Goal: Book appointment/travel/reservation

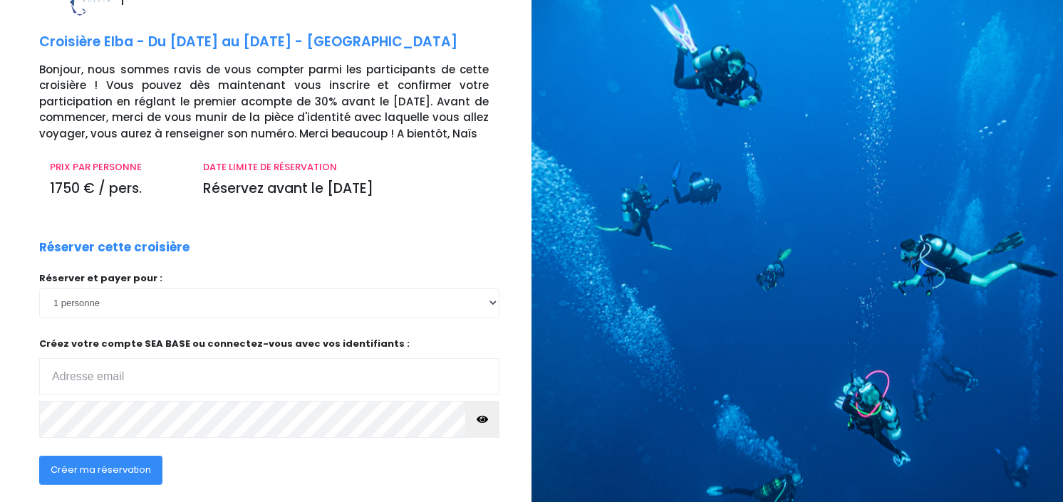
scroll to position [143, 0]
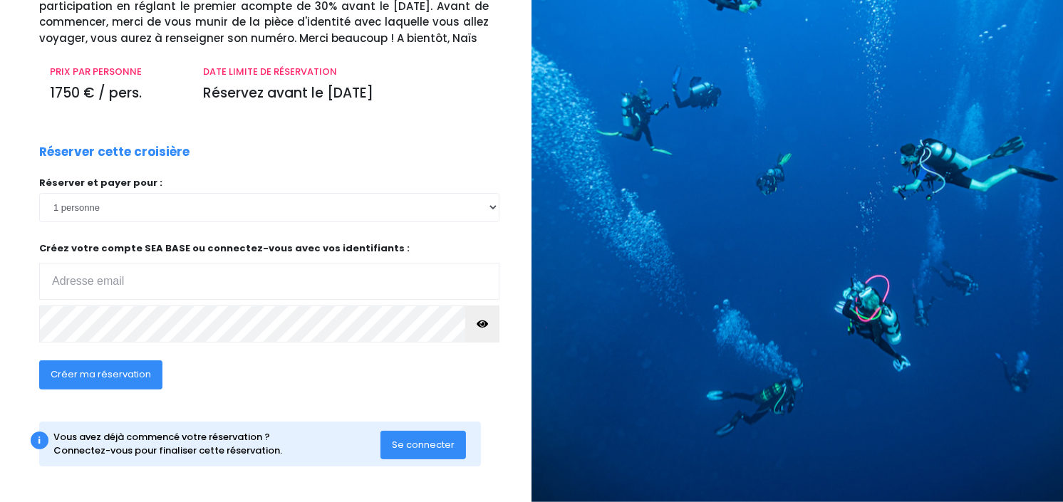
click at [365, 287] on input "email" at bounding box center [269, 281] width 460 height 37
type input "[EMAIL_ADDRESS][DOMAIN_NAME]"
click at [490, 319] on button "button" at bounding box center [482, 324] width 34 height 37
click at [142, 378] on span "Créer ma réservation" at bounding box center [101, 375] width 100 height 14
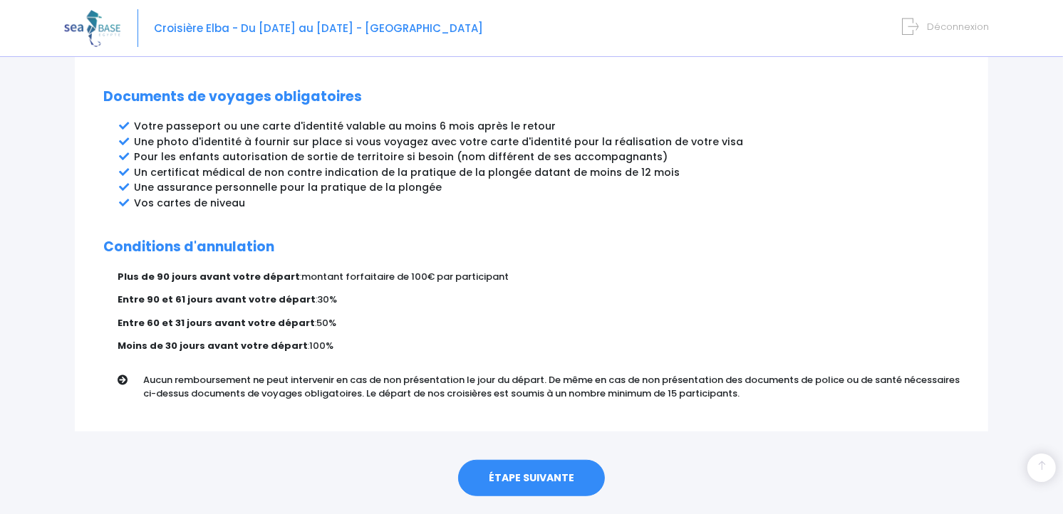
scroll to position [773, 0]
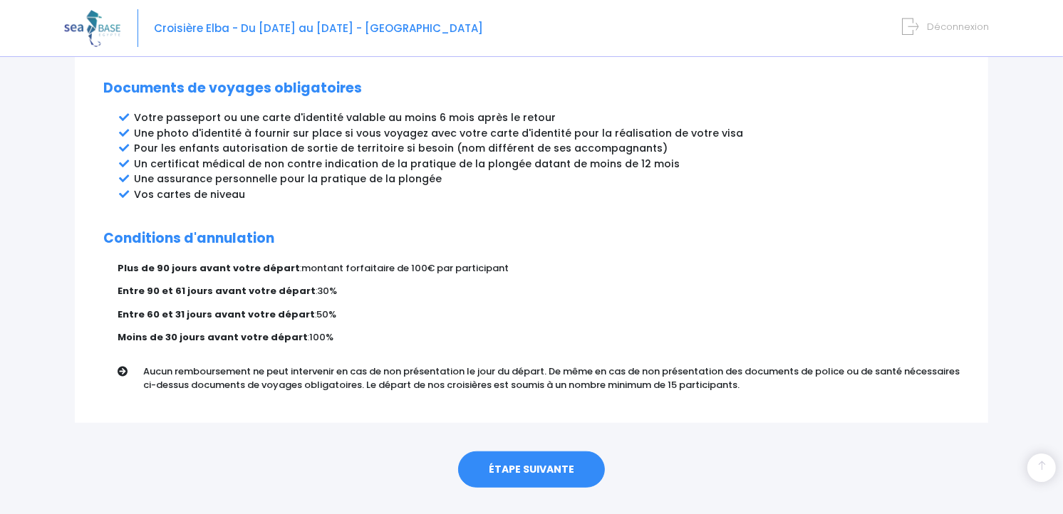
click at [569, 452] on link "ÉTAPE SUIVANTE" at bounding box center [531, 470] width 147 height 37
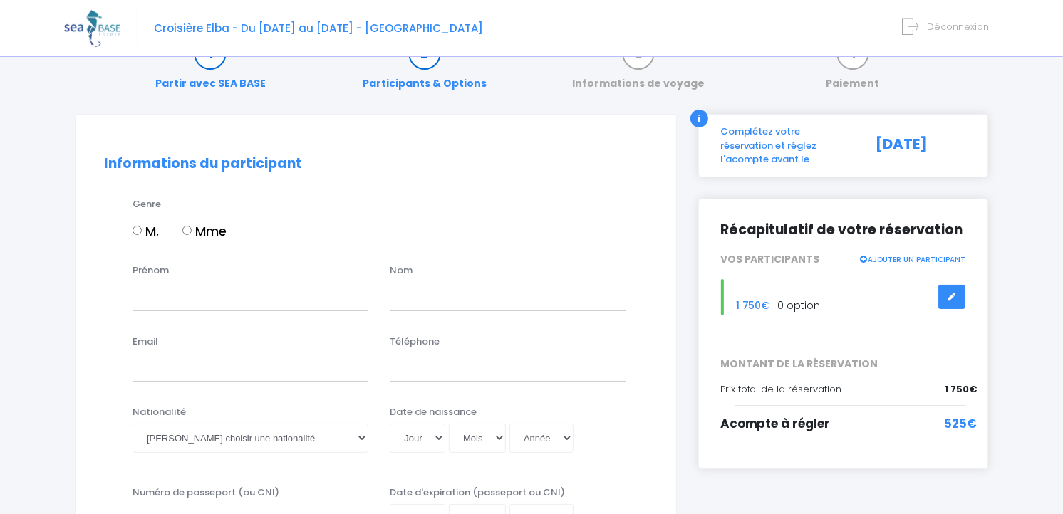
scroll to position [39, 0]
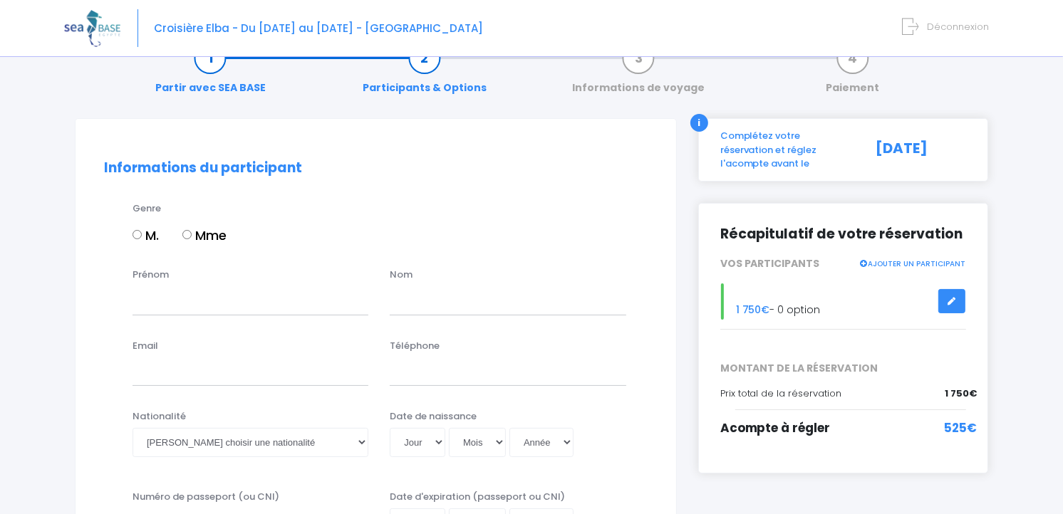
click at [133, 235] on input "M." at bounding box center [137, 234] width 9 height 9
radio input "true"
click at [201, 303] on input "Prénom" at bounding box center [251, 300] width 236 height 28
type input "BENOIT"
type input "FLORENTIN"
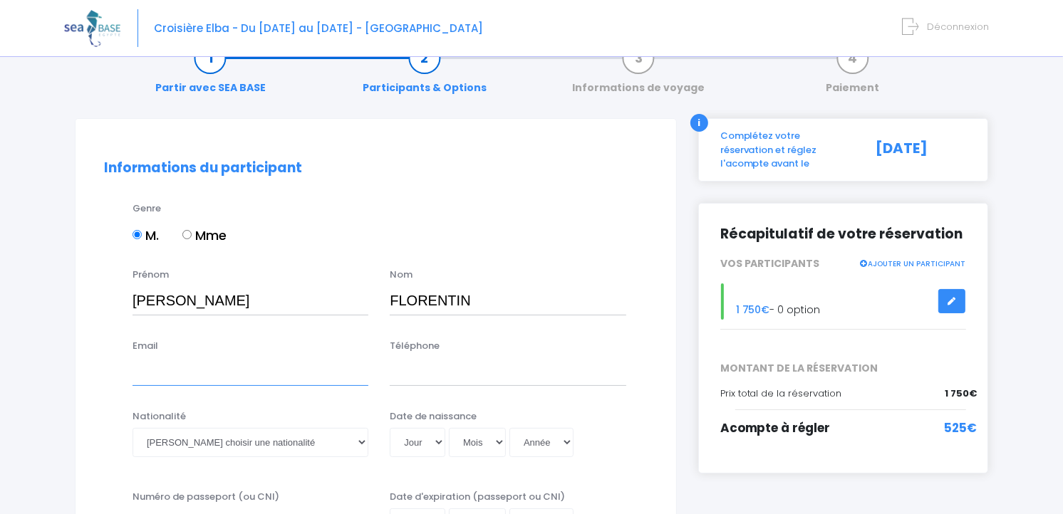
type input "[EMAIL_ADDRESS][DOMAIN_NAME]"
type input "0648262282"
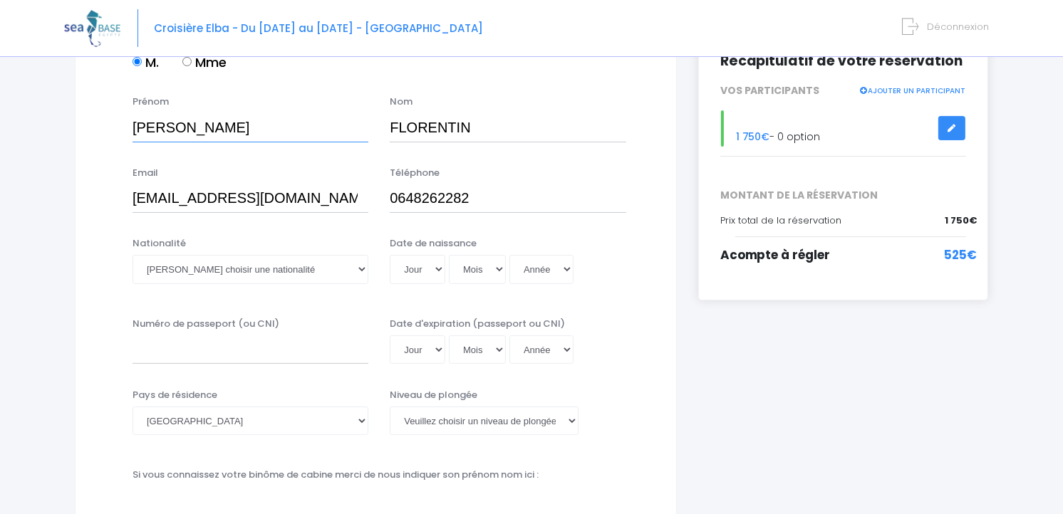
scroll to position [279, 0]
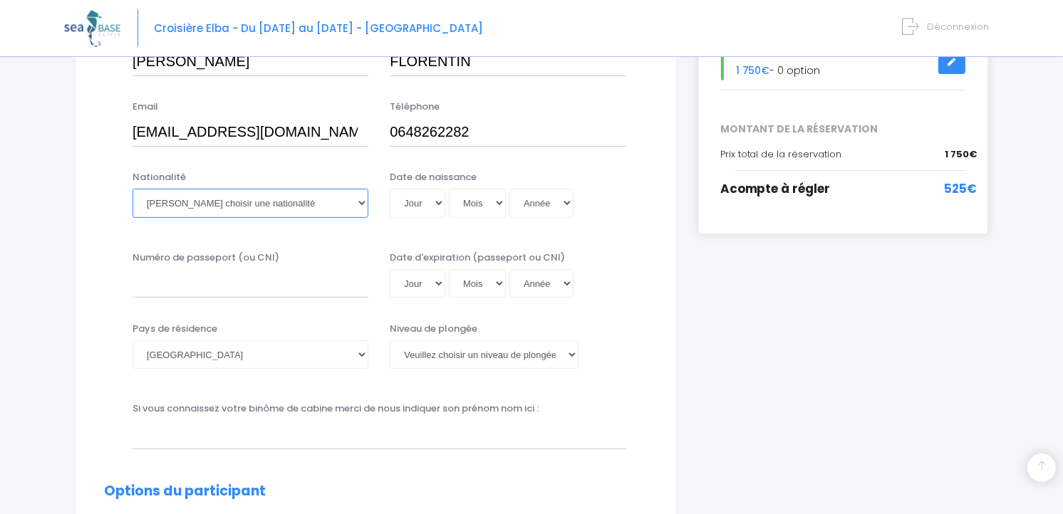
click at [359, 202] on select "Veuillez choisir une nationalité Afghane Albanaise Algerienne Allemande America…" at bounding box center [251, 203] width 236 height 28
select select "Française"
click at [133, 189] on select "Veuillez choisir une nationalité Afghane Albanaise Algerienne Allemande America…" at bounding box center [251, 203] width 236 height 28
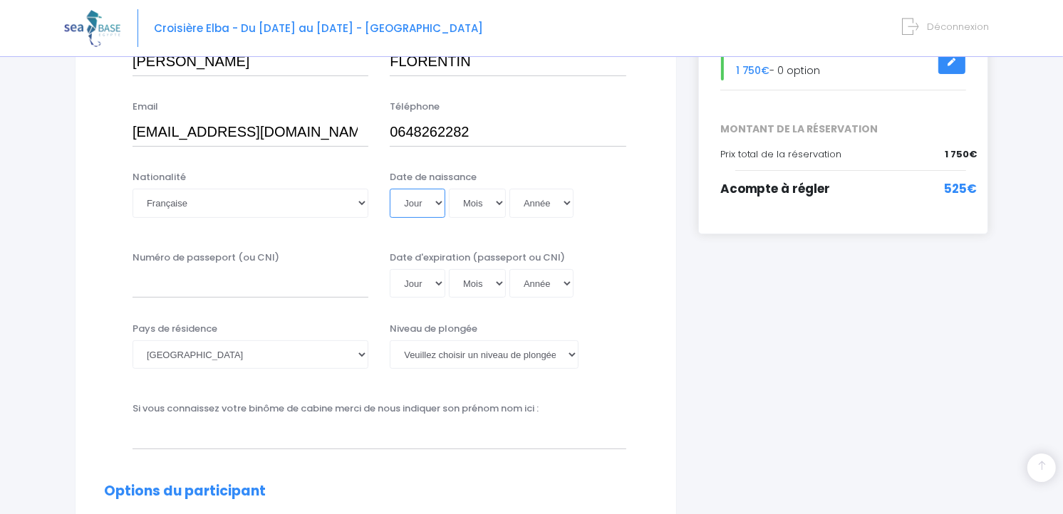
click at [433, 209] on select "Jour 01 02 03 04 05 06 07 08 09 10 11 12 13 14 15 16 17 18 19 20 21 22 23 24 25…" at bounding box center [418, 203] width 56 height 28
select select "01"
click at [390, 189] on select "Jour 01 02 03 04 05 06 07 08 09 10 11 12 13 14 15 16 17 18 19 20 21 22 23 24 25…" at bounding box center [418, 203] width 56 height 28
click at [475, 208] on select "Mois 01 02 03 04 05 06 07 08 09 10 11 12" at bounding box center [477, 203] width 57 height 28
select select "12"
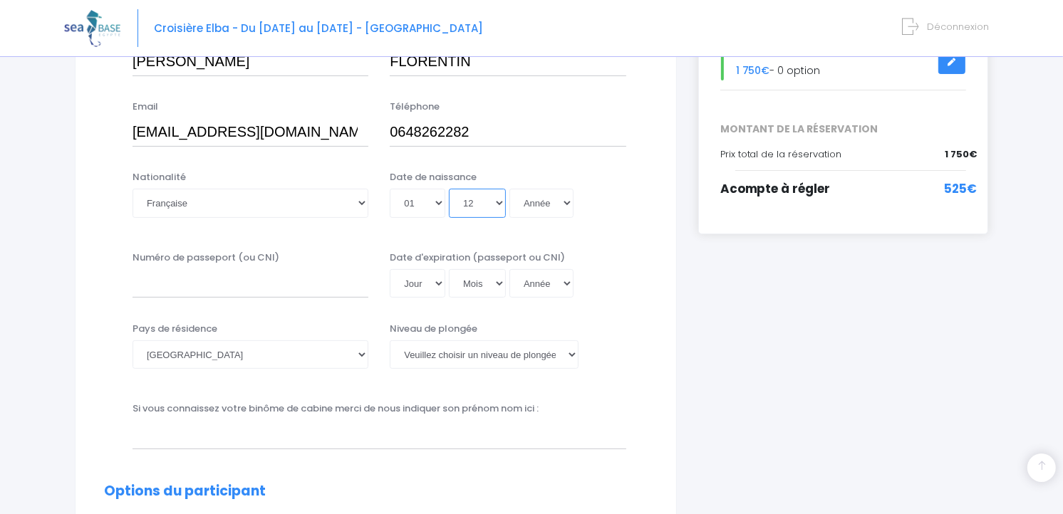
click at [449, 189] on select "Mois 01 02 03 04 05 06 07 08 09 10 11 12" at bounding box center [477, 203] width 57 height 28
click at [565, 195] on select "Année 2045 2044 2043 2042 2041 2040 2039 2038 2037 2036 2035 2034 2033 2032 203…" at bounding box center [541, 203] width 64 height 28
select select "1987"
click at [509, 189] on select "Année 2045 2044 2043 2042 2041 2040 2039 2038 2037 2036 2035 2034 2033 2032 203…" at bounding box center [541, 203] width 64 height 28
type input "1987-12-01"
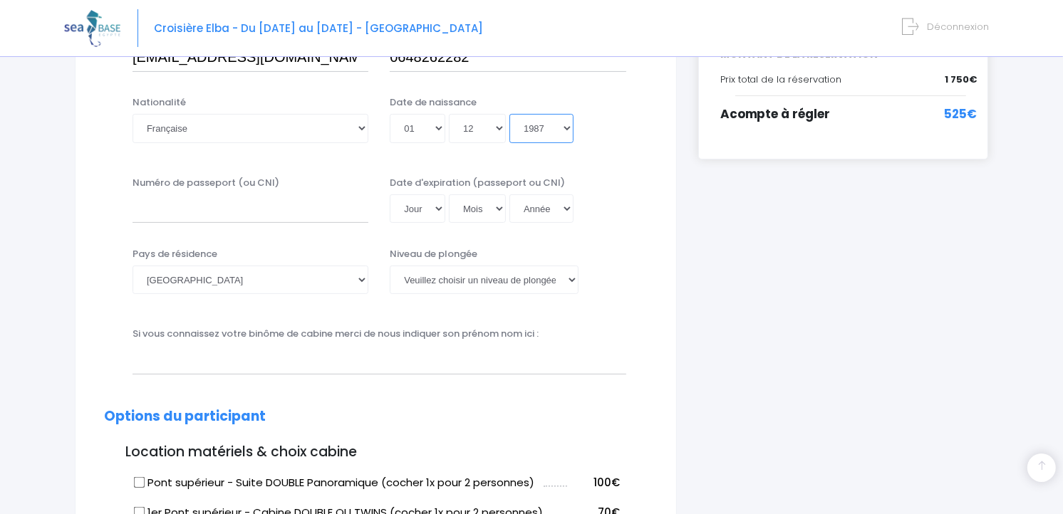
scroll to position [419, 0]
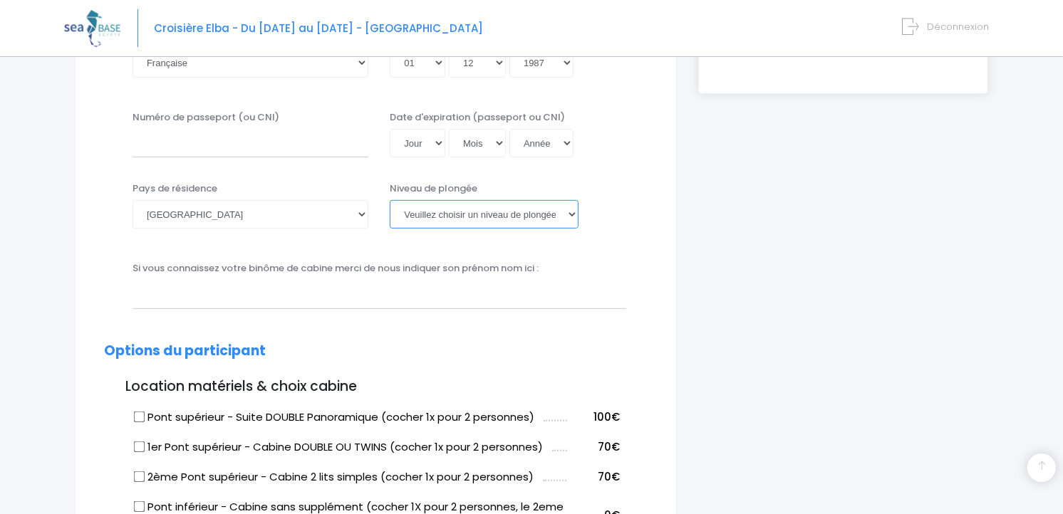
click at [571, 212] on select "Veuillez choisir un niveau de plongée Non plongeur Junior OW diver Adventure OW…" at bounding box center [484, 214] width 189 height 28
select select "N4"
click at [390, 200] on select "Veuillez choisir un niveau de plongée Non plongeur Junior OW diver Adventure OW…" at bounding box center [484, 214] width 189 height 28
click at [569, 212] on select "Veuillez choisir un niveau de plongée Non plongeur Junior OW diver Adventure OW…" at bounding box center [484, 214] width 189 height 28
click at [615, 227] on div "Niveau de plongée Veuillez choisir un niveau de plongée Non plongeur Junior OW …" at bounding box center [508, 205] width 236 height 47
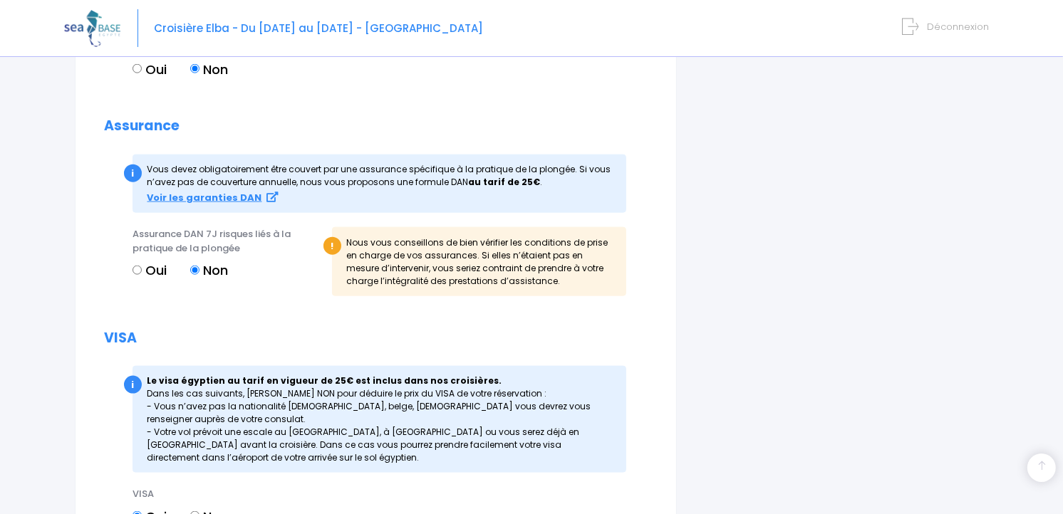
scroll to position [1507, 0]
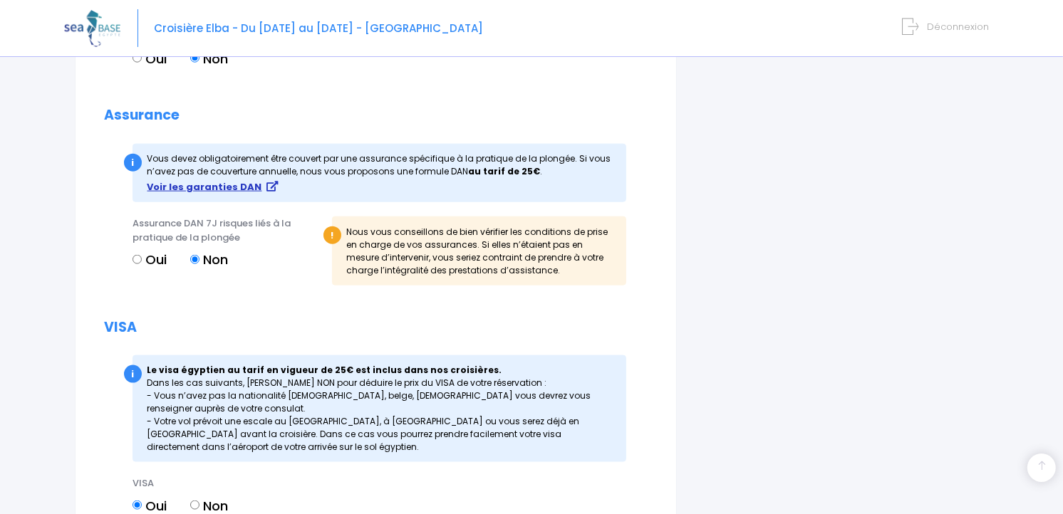
click at [224, 184] on strong "Voir les garanties DAN" at bounding box center [204, 187] width 115 height 14
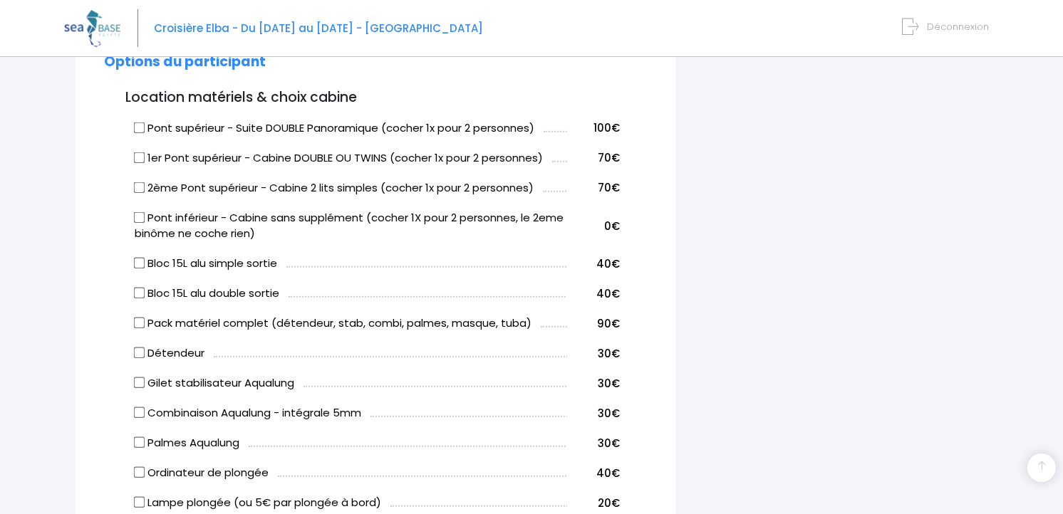
scroll to position [690, 0]
